Goal: Task Accomplishment & Management: Manage account settings

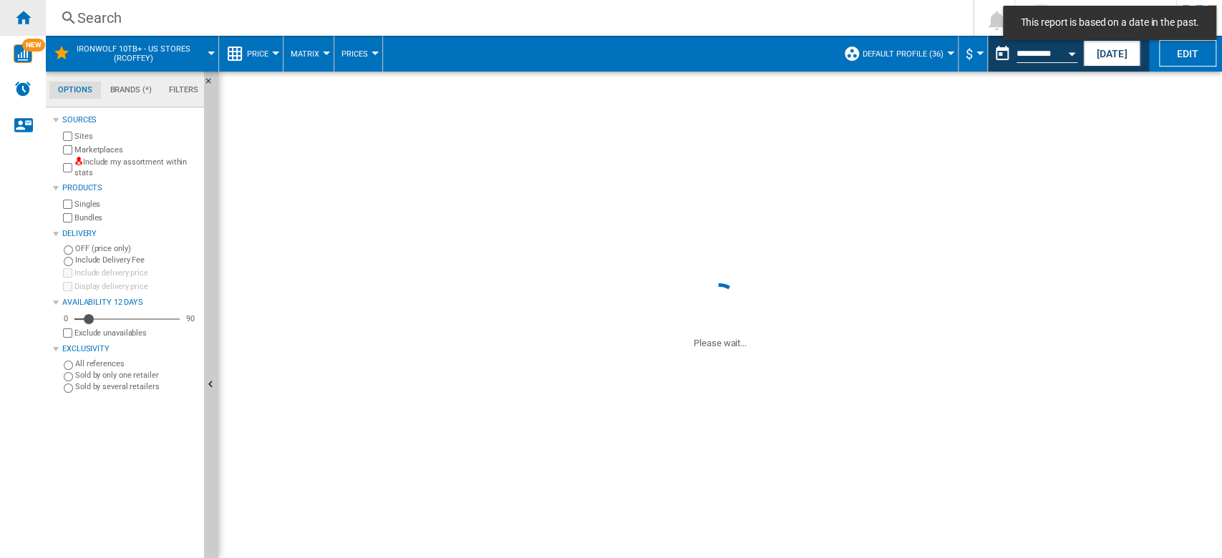
click at [31, 16] on ng-md-icon "Home" at bounding box center [22, 17] width 17 height 17
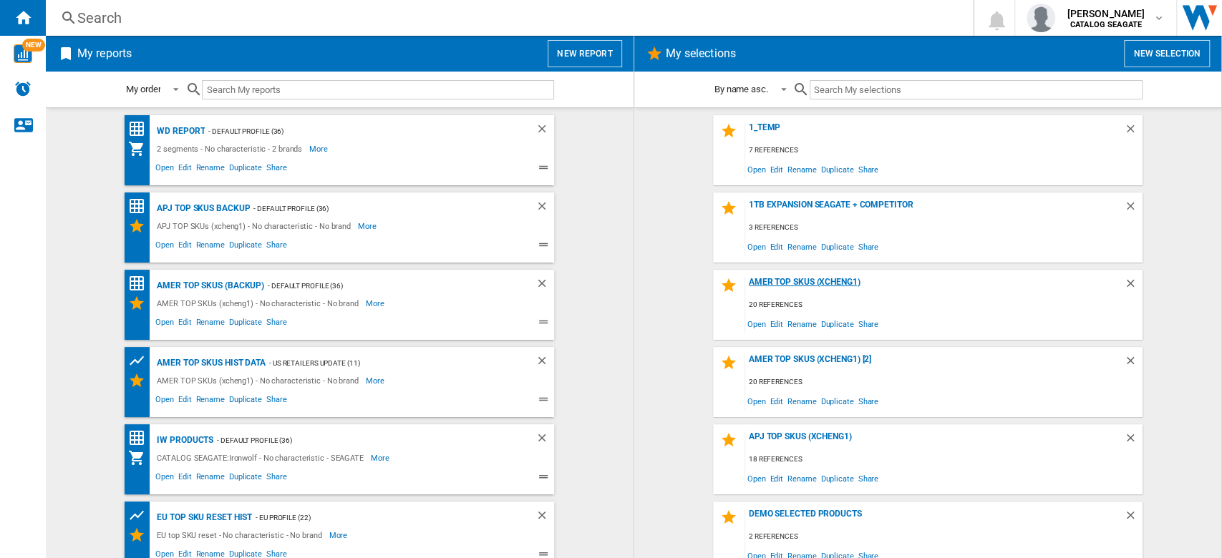
click at [823, 281] on div "AMER TOP SKUs (xcheng1)" at bounding box center [934, 286] width 379 height 19
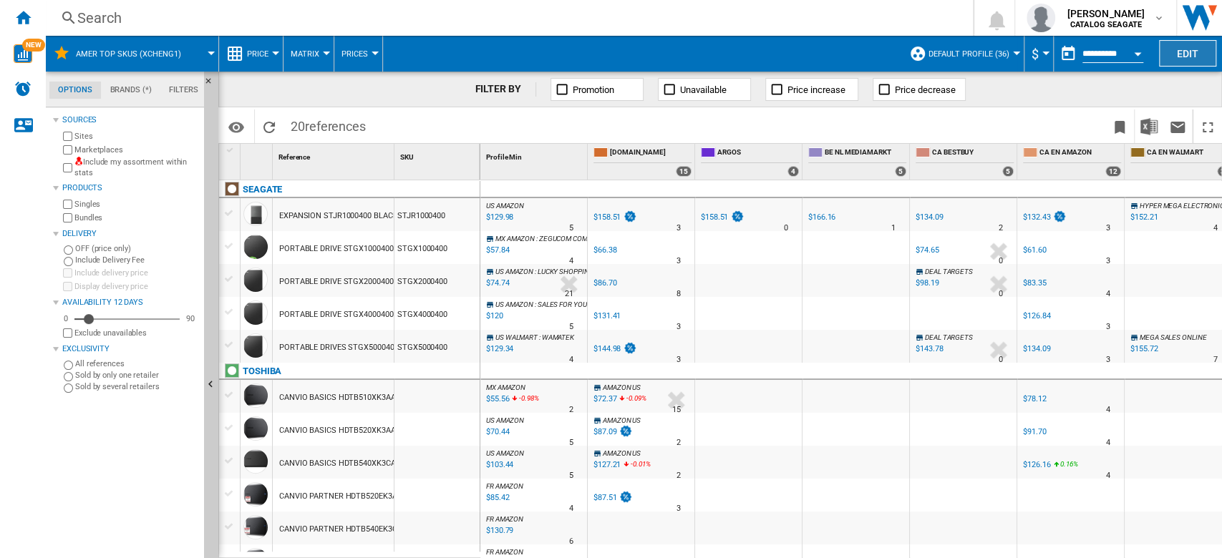
click at [1194, 54] on button "Edit" at bounding box center [1187, 53] width 57 height 26
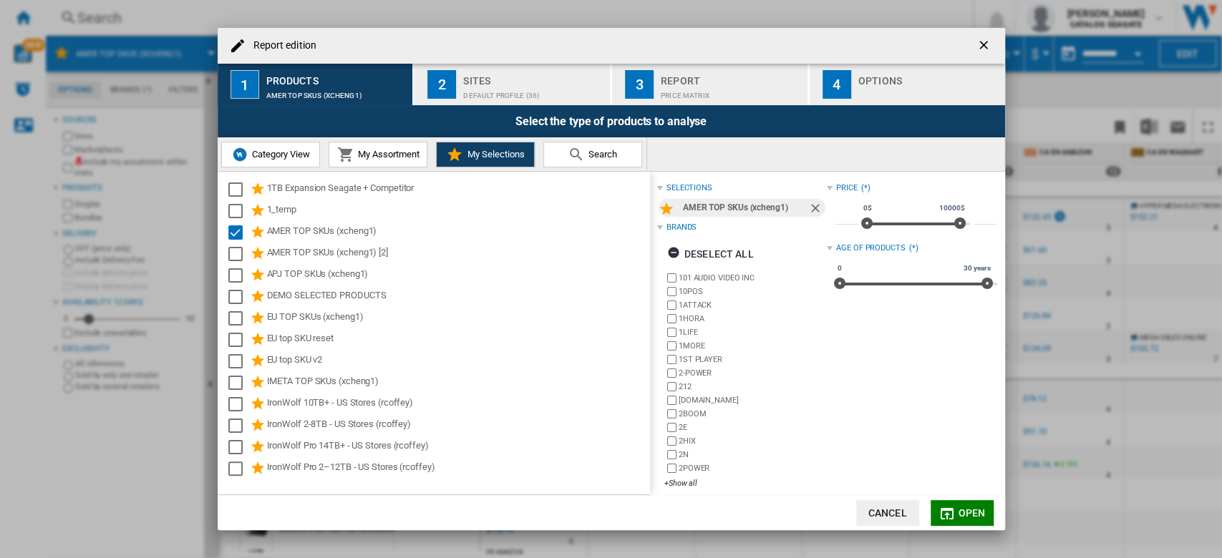
click at [896, 83] on div "Options" at bounding box center [928, 76] width 141 height 15
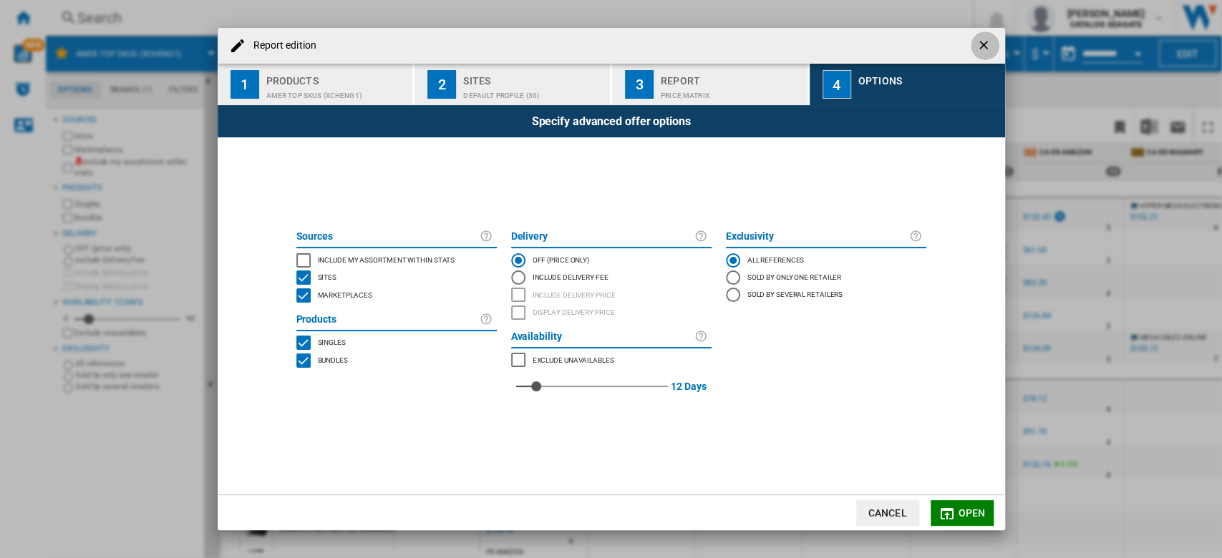
click at [982, 48] on ng-md-icon "getI18NText('BUTTONS.CLOSE_DIALOG')" at bounding box center [985, 46] width 17 height 17
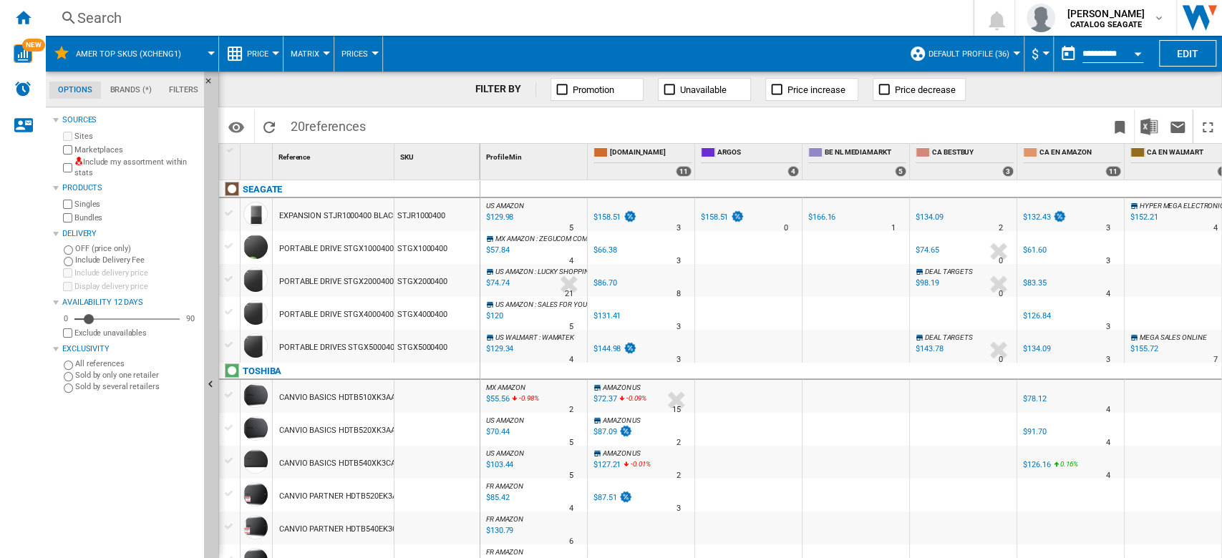
click at [1004, 53] on button "Default profile (36)" at bounding box center [973, 54] width 88 height 36
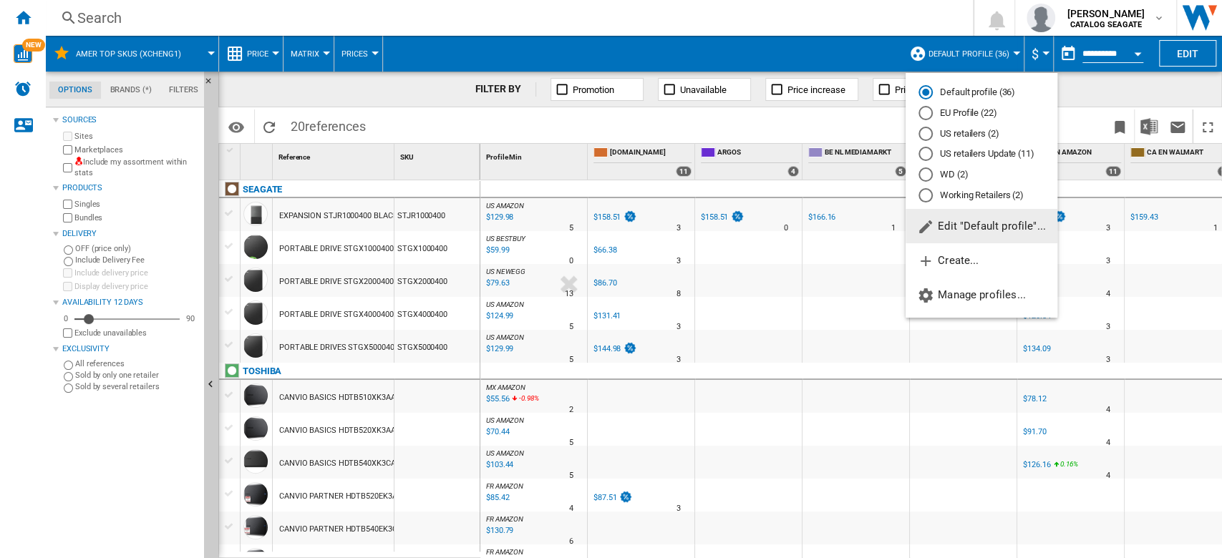
click at [987, 111] on md-radio-button "EU Profile (22)" at bounding box center [982, 114] width 126 height 14
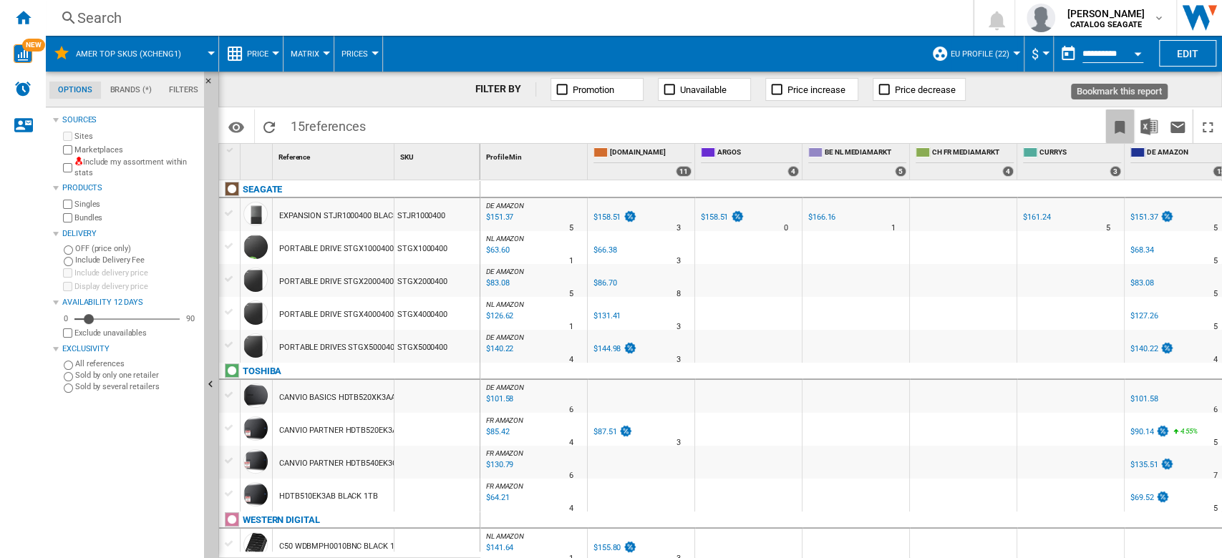
click at [1118, 130] on ng-md-icon "Bookmark this report" at bounding box center [1119, 127] width 17 height 17
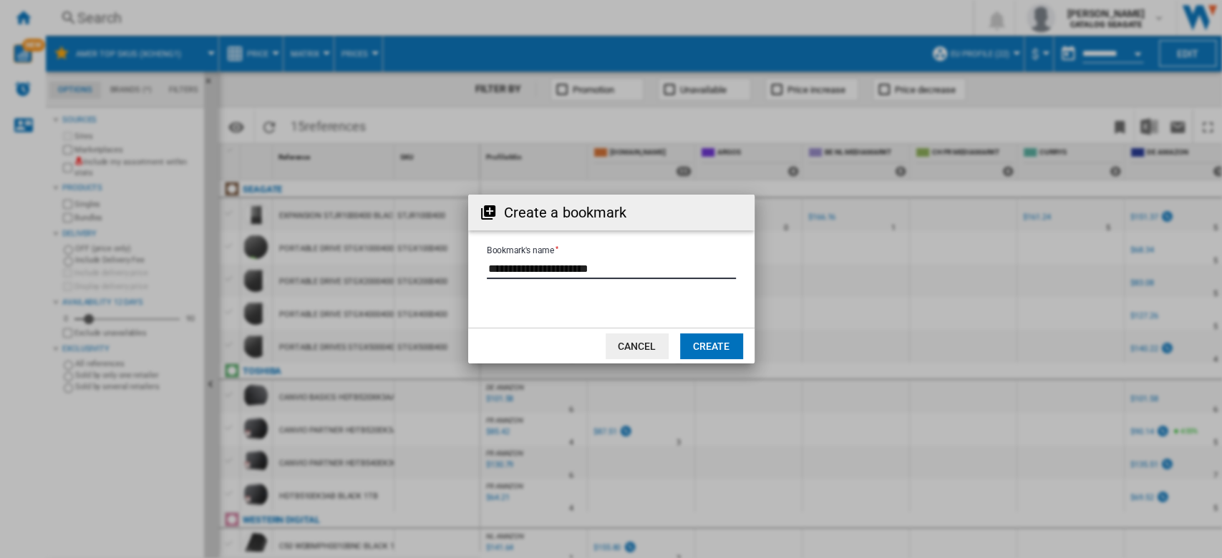
drag, startPoint x: 675, startPoint y: 270, endPoint x: 449, endPoint y: 281, distance: 226.5
click at [449, 281] on div "Create a bookmark Bookmark's name Cancel Create" at bounding box center [611, 279] width 1222 height 558
type input "**********"
click at [705, 346] on button "Create" at bounding box center [711, 347] width 63 height 26
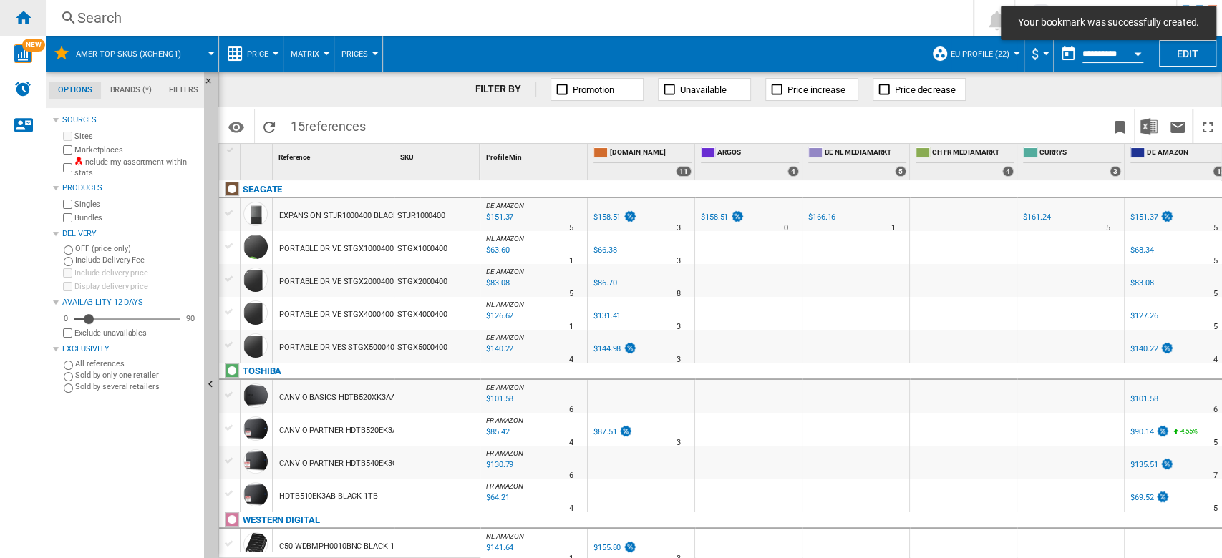
click at [21, 23] on ng-md-icon "Home" at bounding box center [22, 17] width 17 height 17
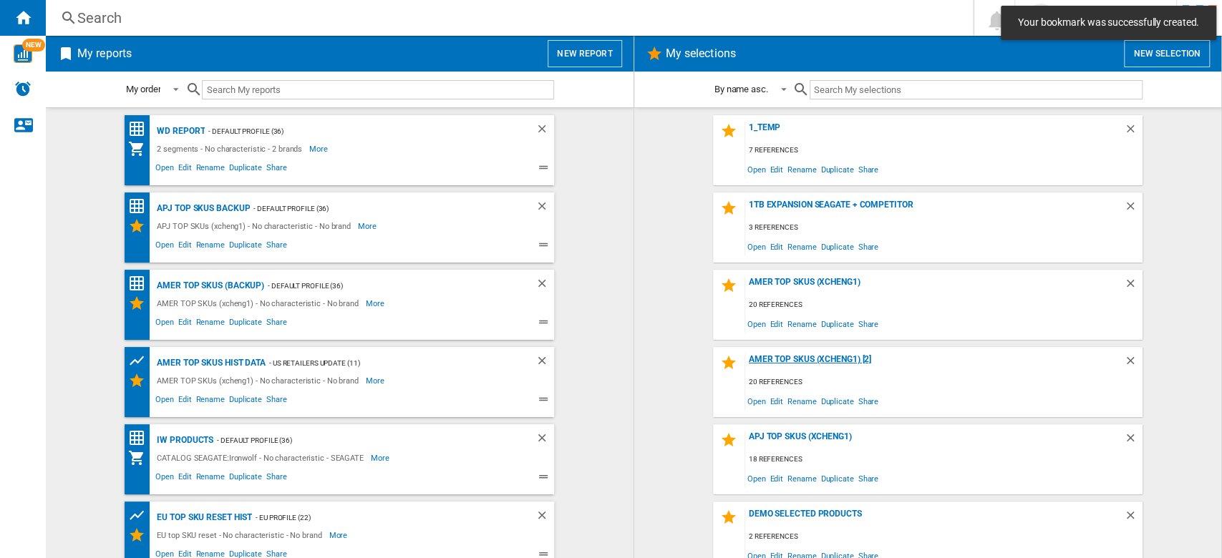
click at [802, 358] on div "AMER TOP SKUs (xcheng1) [2]" at bounding box center [934, 363] width 379 height 19
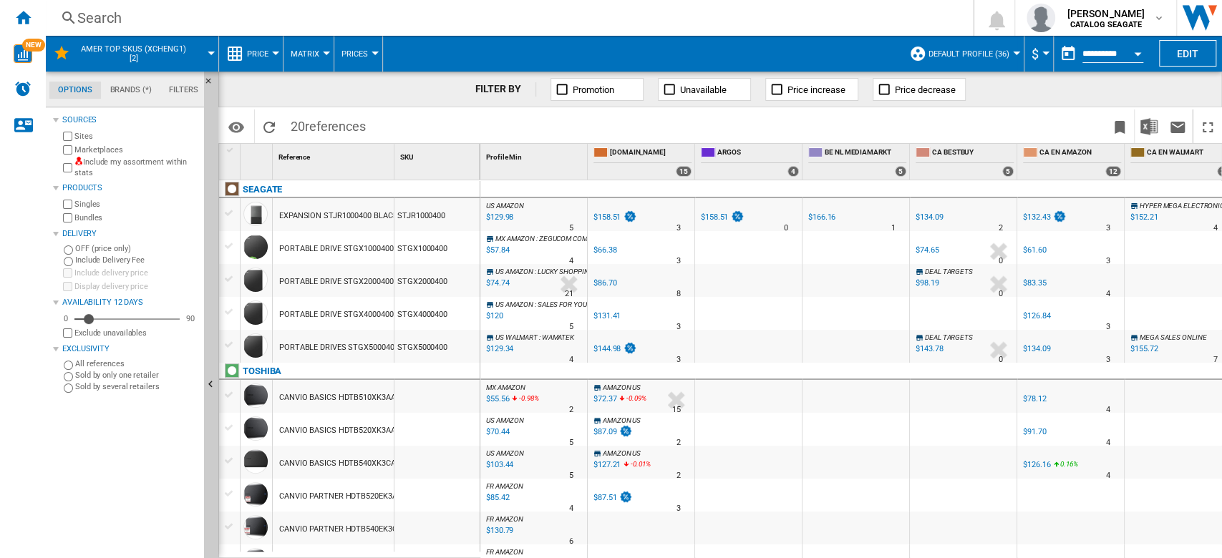
click at [1013, 52] on div at bounding box center [1016, 54] width 7 height 4
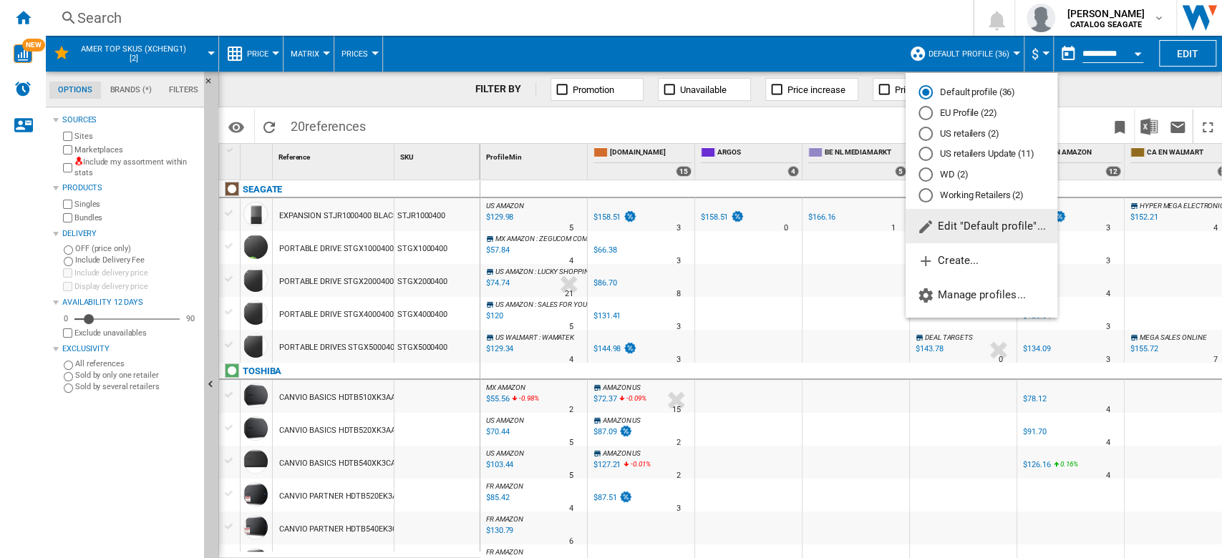
click at [973, 178] on md-radio-button "WD (2)" at bounding box center [982, 175] width 126 height 14
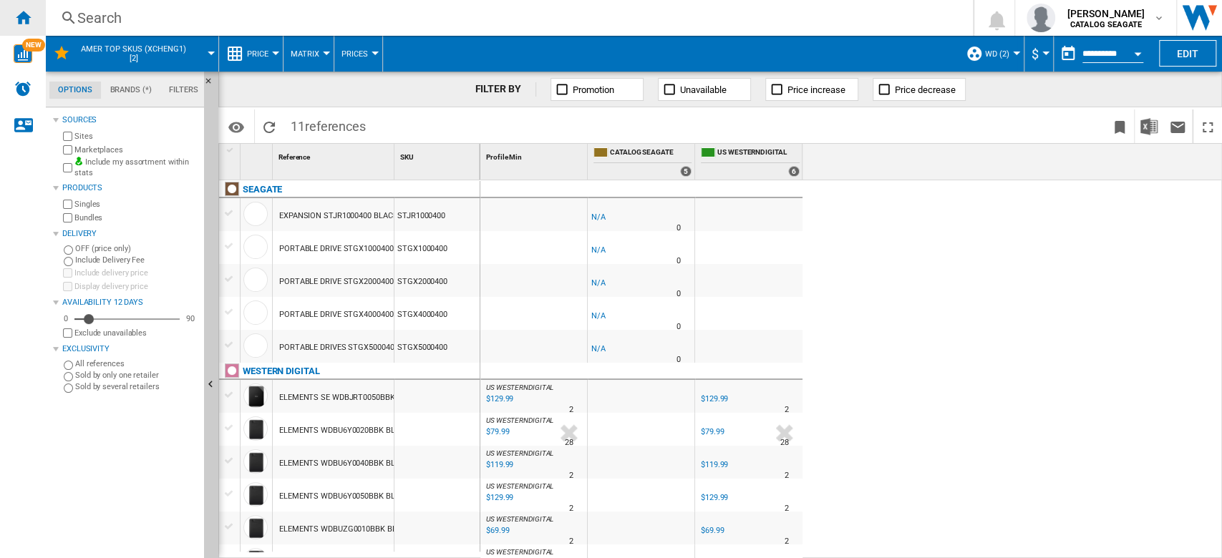
click at [28, 18] on ng-md-icon "Home" at bounding box center [22, 17] width 17 height 17
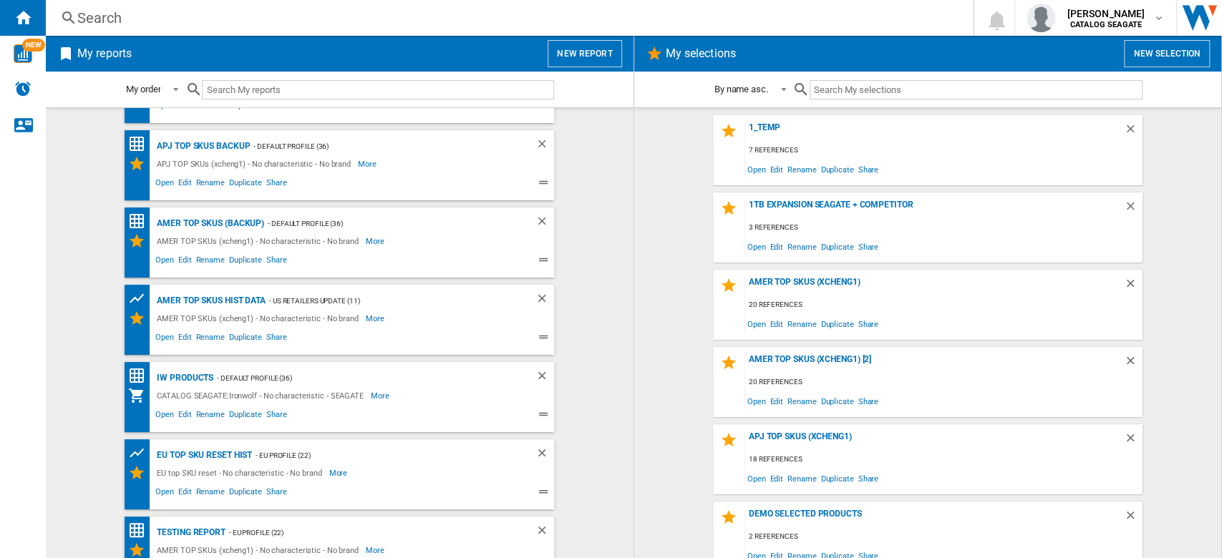
scroll to position [90, 0]
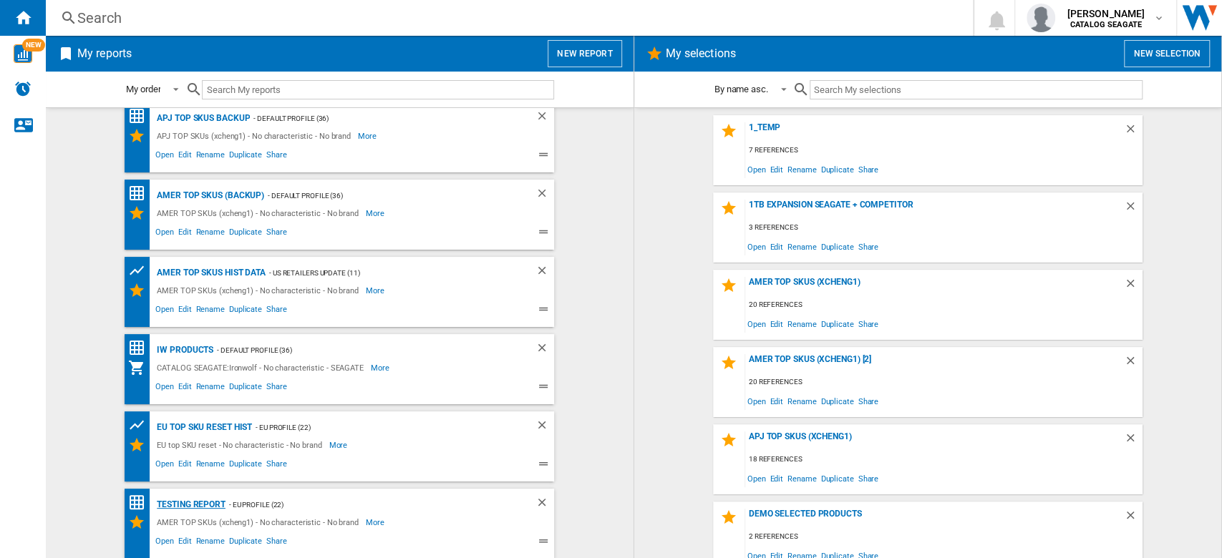
click at [202, 503] on div "testing report" at bounding box center [189, 505] width 72 height 18
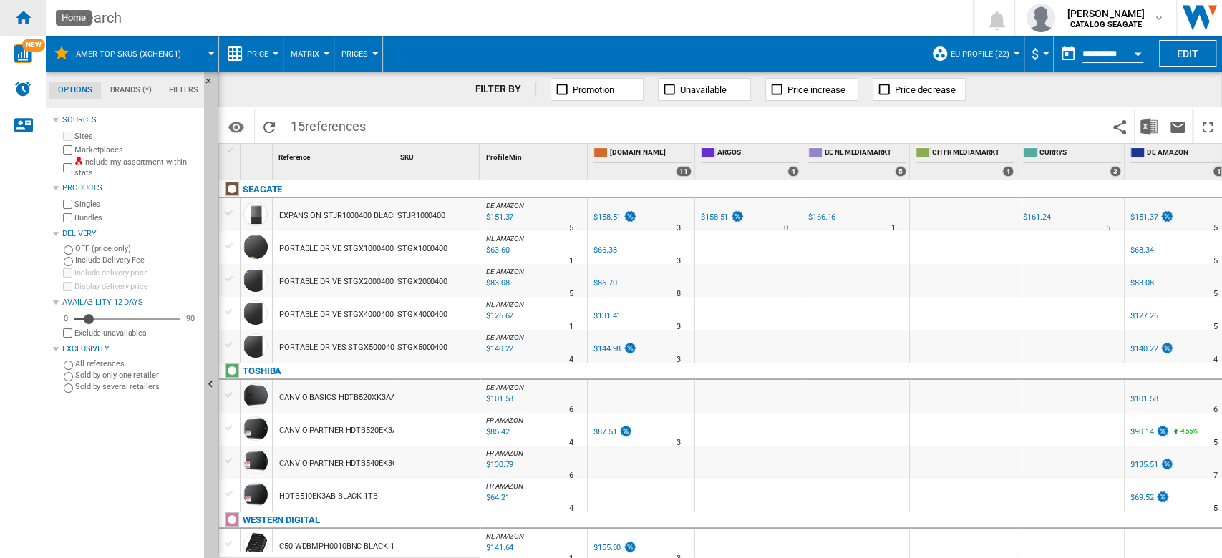
click at [30, 14] on ng-md-icon "Home" at bounding box center [22, 17] width 17 height 17
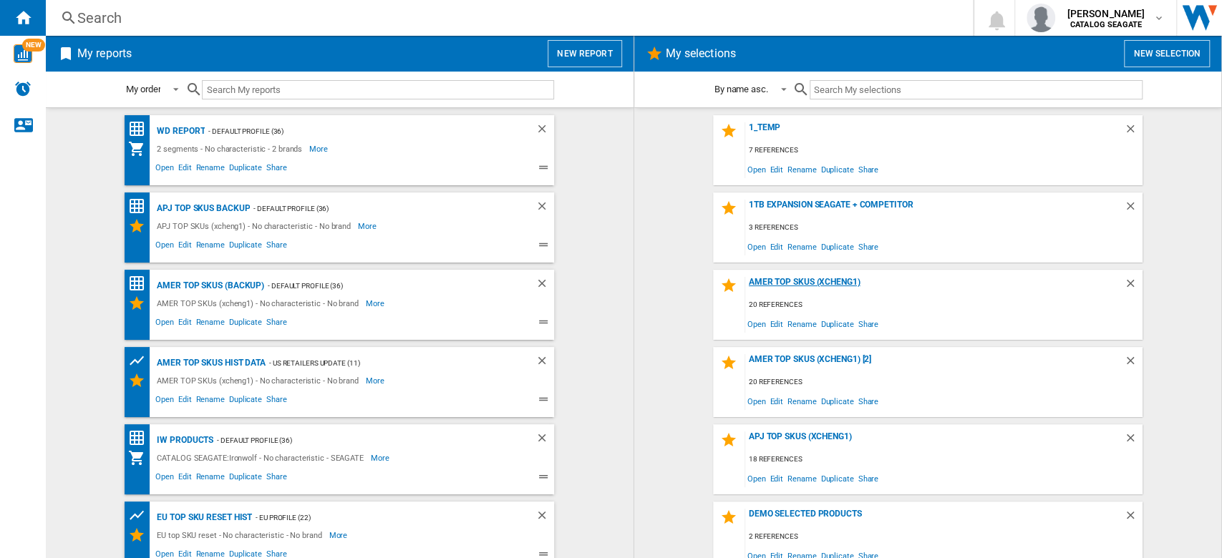
click at [793, 284] on div "AMER TOP SKUs (xcheng1)" at bounding box center [934, 286] width 379 height 19
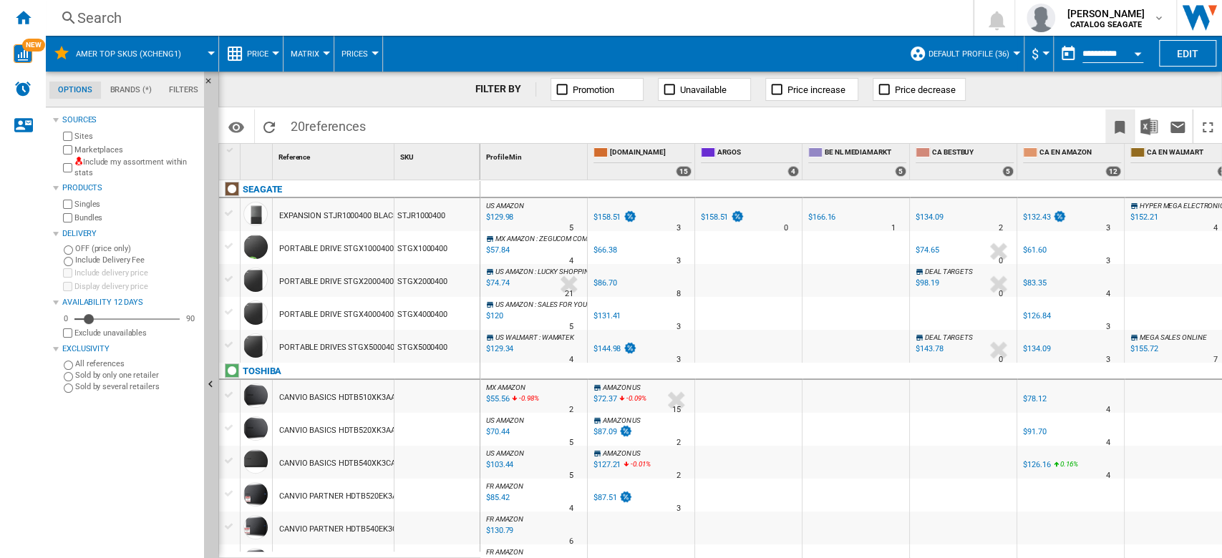
click at [1121, 128] on ng-md-icon "Bookmark this report" at bounding box center [1119, 127] width 17 height 17
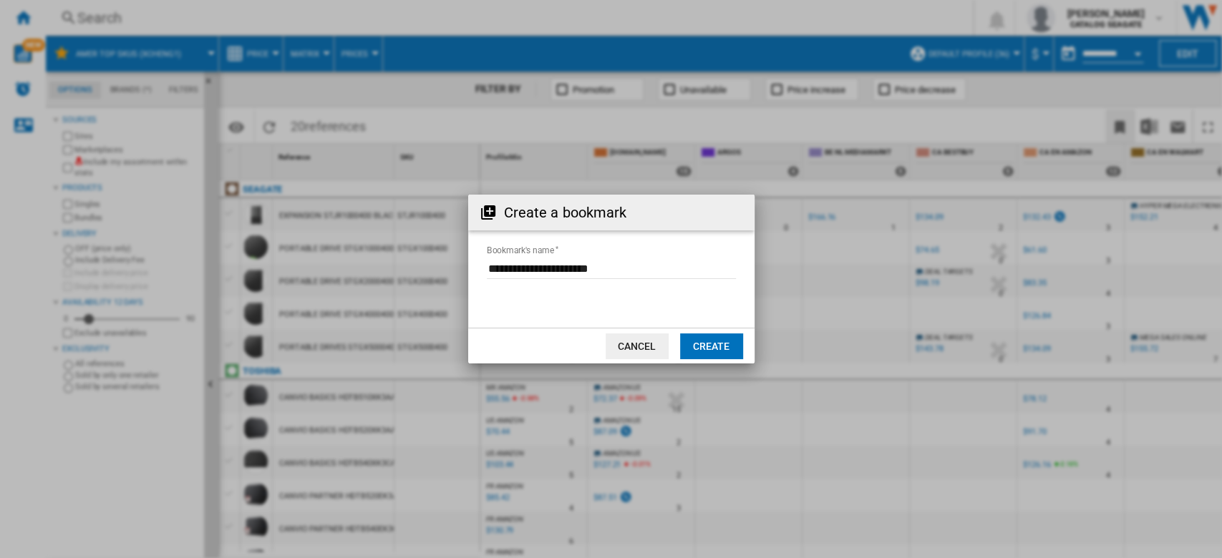
click at [631, 343] on button "Cancel" at bounding box center [637, 347] width 63 height 26
